Goal: Task Accomplishment & Management: Find specific page/section

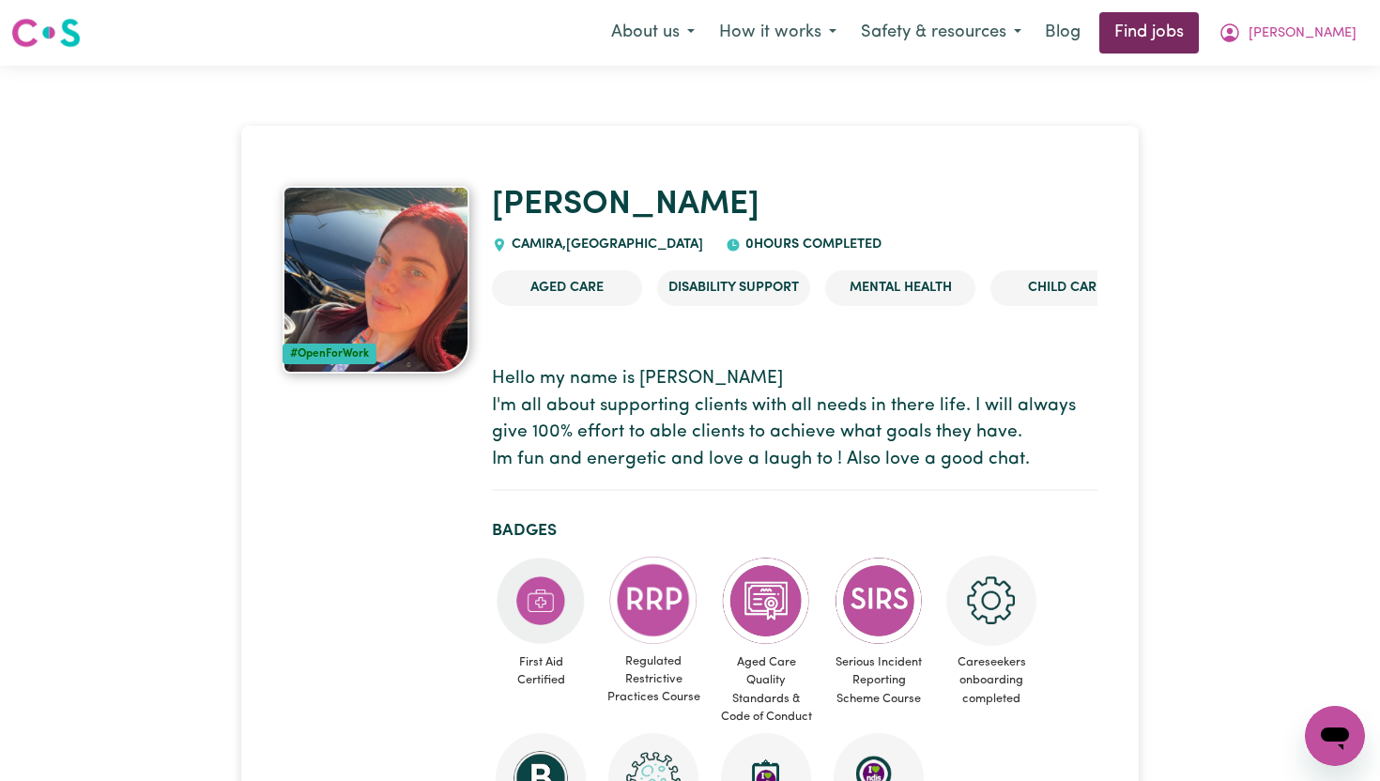
click at [1170, 35] on link "Find jobs" at bounding box center [1149, 32] width 100 height 41
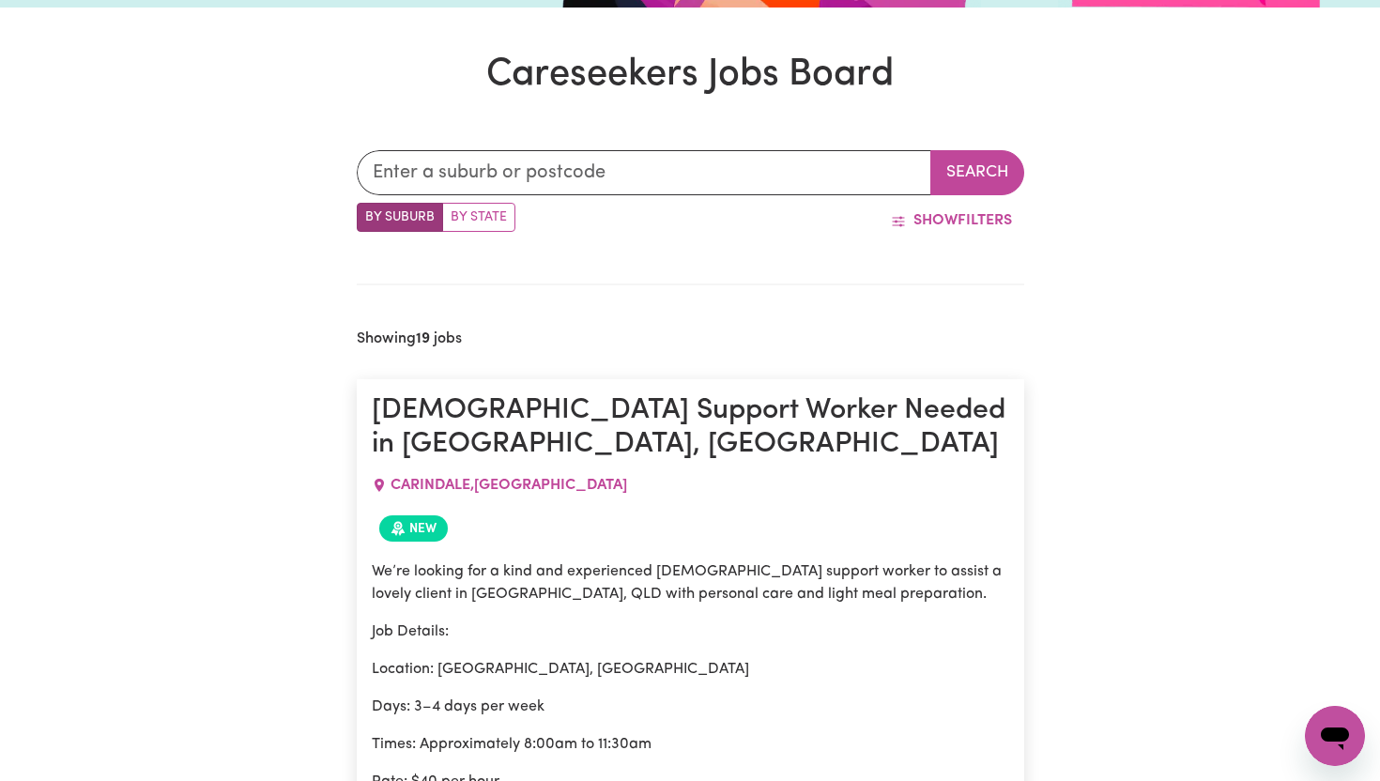
scroll to position [596, 0]
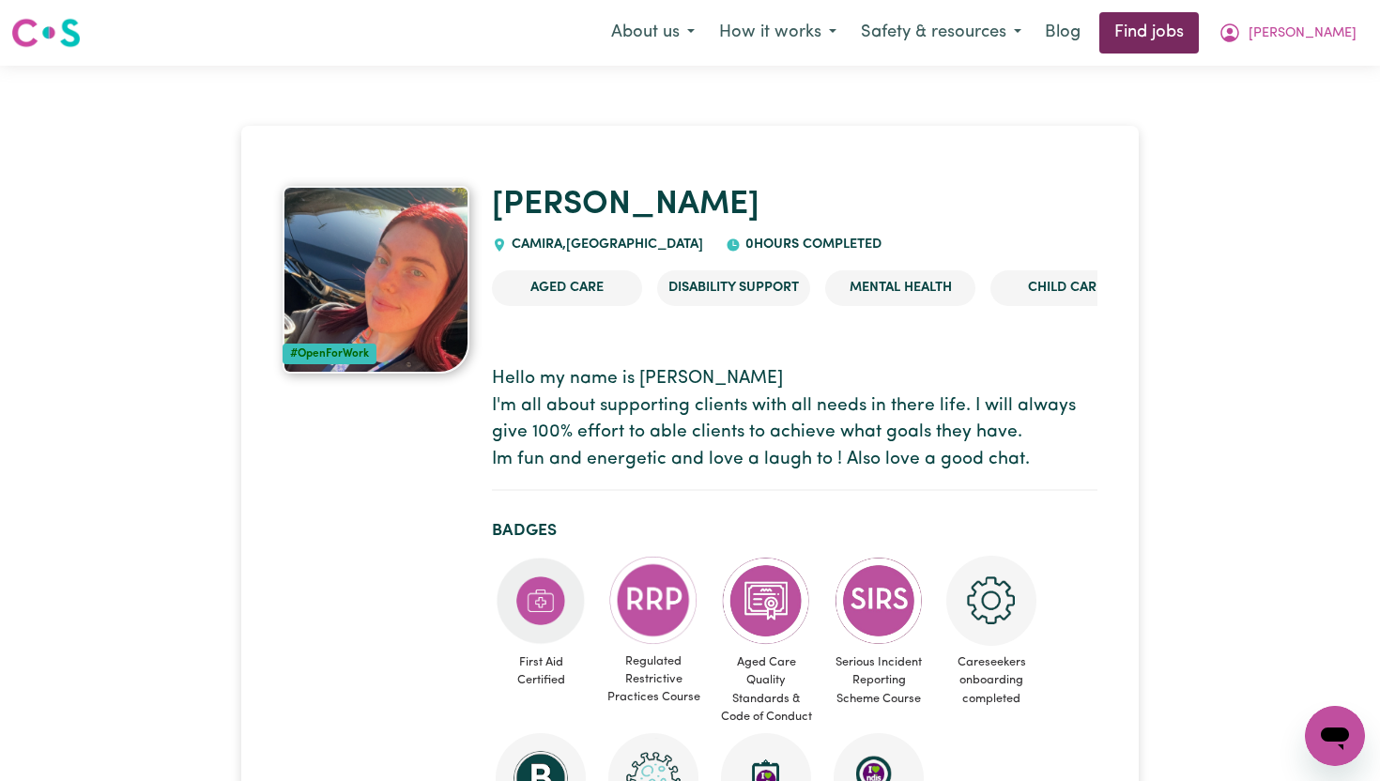
click at [1191, 48] on link "Find jobs" at bounding box center [1149, 32] width 100 height 41
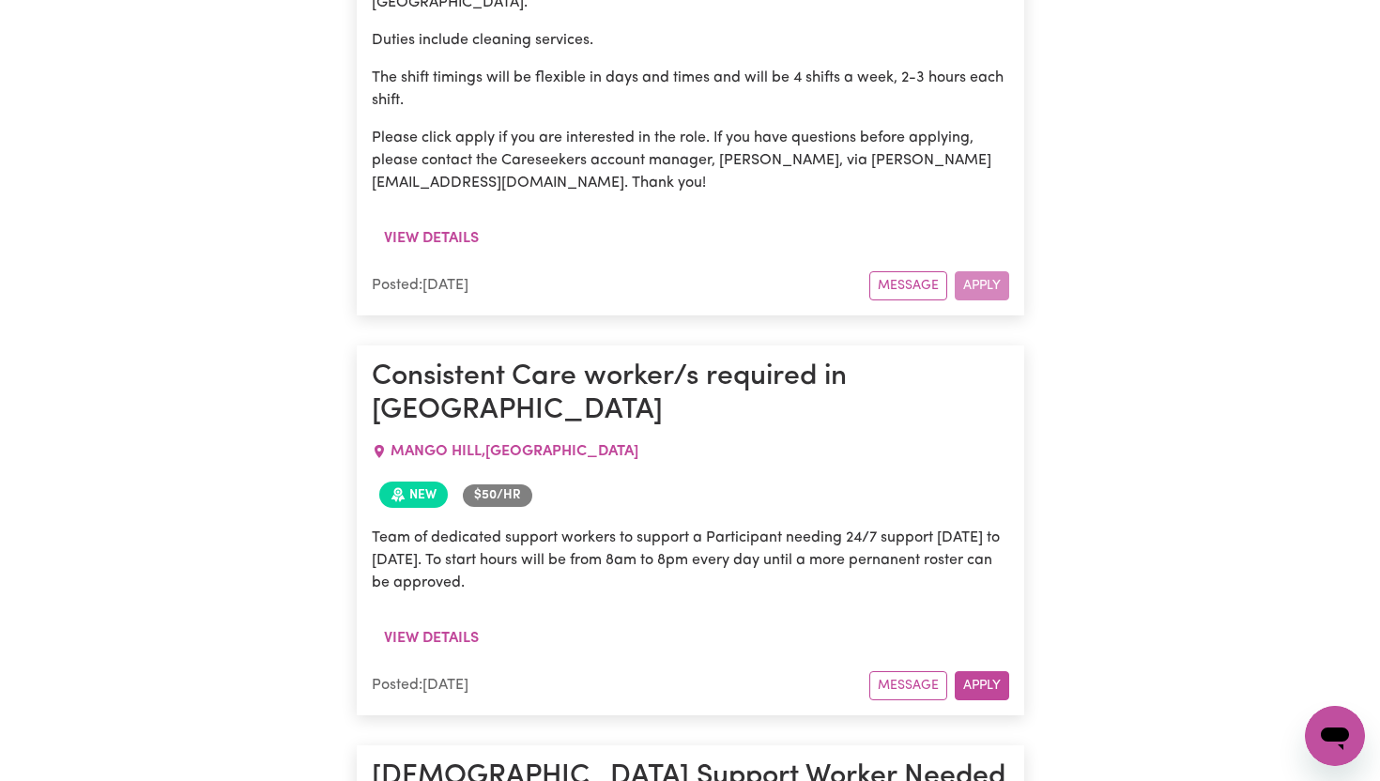
scroll to position [8756, 0]
